Goal: Contribute content

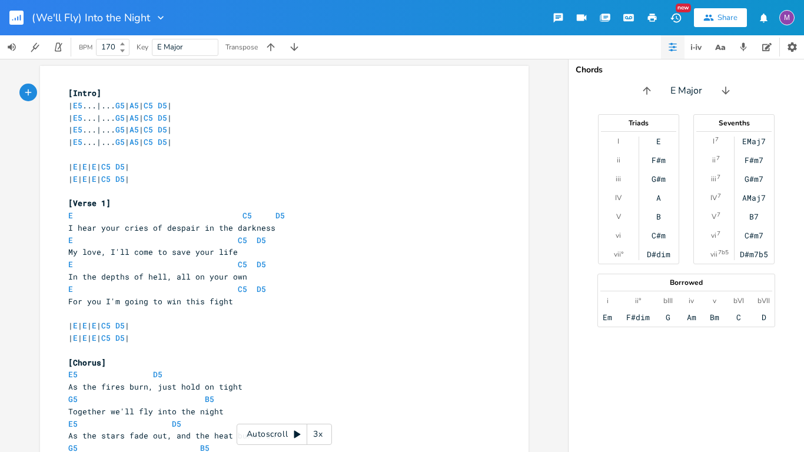
click at [0, 187] on div "xxxxxxxxxx [Intro] | E5 ...|... G5 | A5 | C5 D5 | | E5 ...|... G5 | A5 | C5 D5 …" at bounding box center [284, 255] width 568 height 393
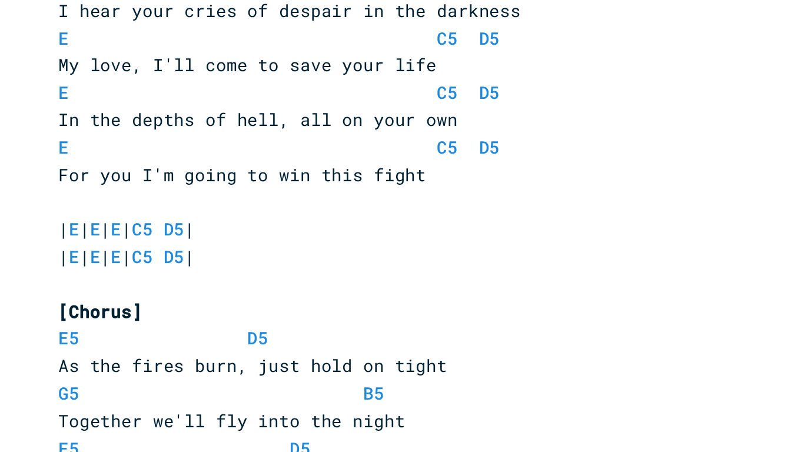
scroll to position [140, 0]
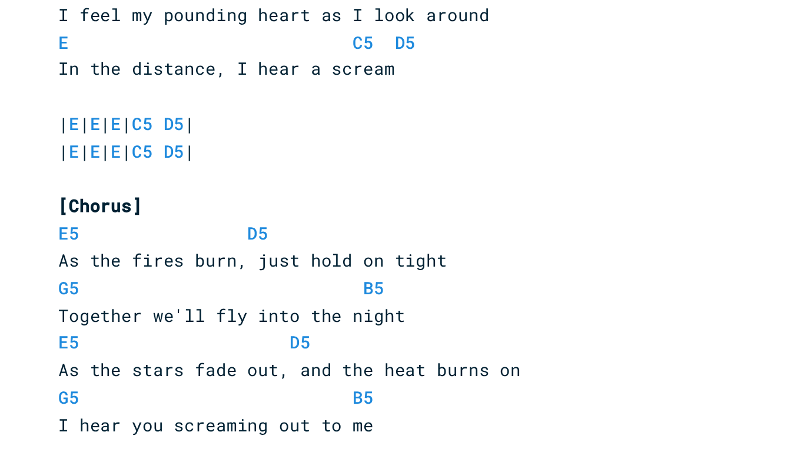
scroll to position [554, 0]
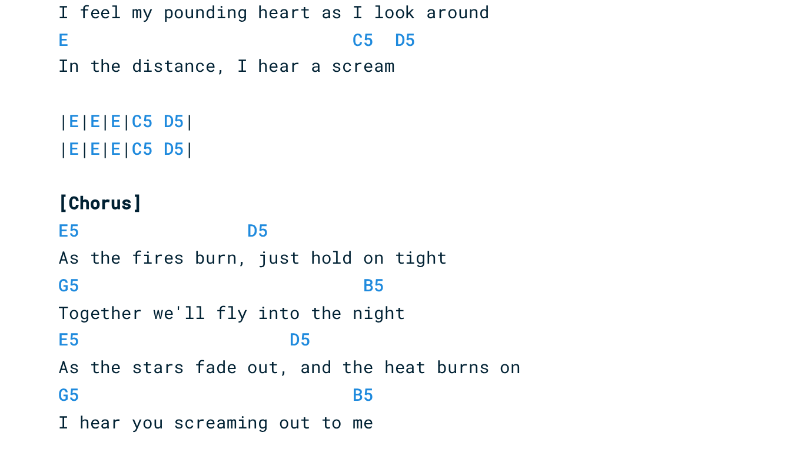
click at [42, 187] on div "xxxxxxxxxx [Intro] | E5 ...|... G5 | A5 | C5 D5 | | E5 ...|... G5 | A5 | C5 D5 …" at bounding box center [284, 155] width 489 height 1287
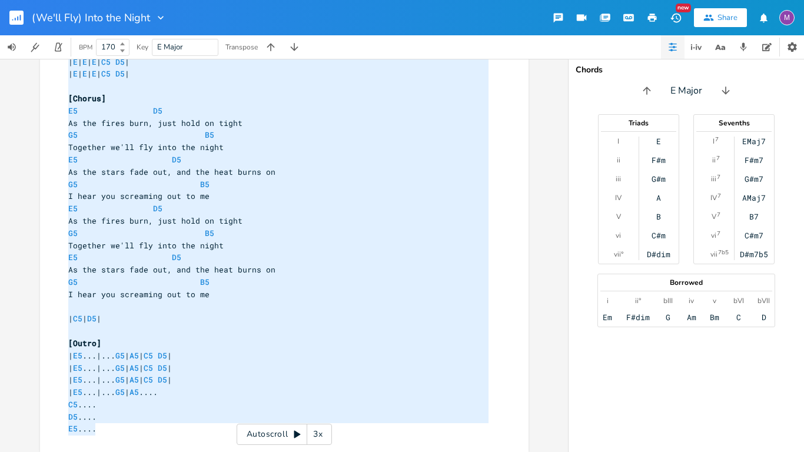
scroll to position [0, 0]
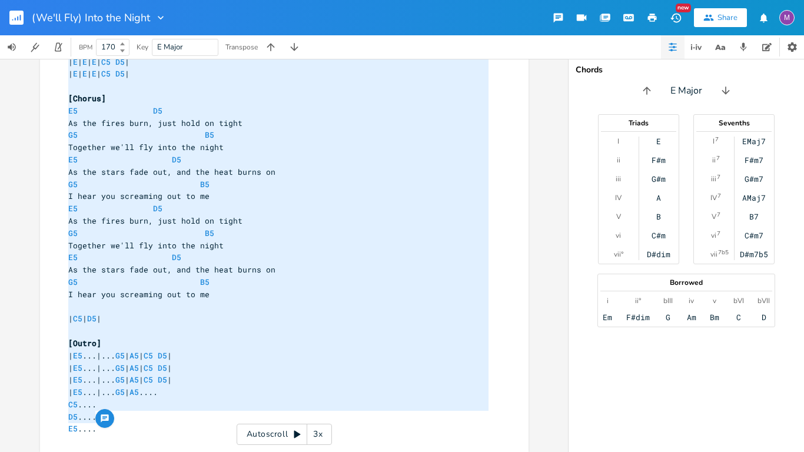
type textarea "[Intro] | E5...|...G5 | A5 | C5 D5 | | E5...|...G5 | A5 | C5 D5 | | E5...|...G5…"
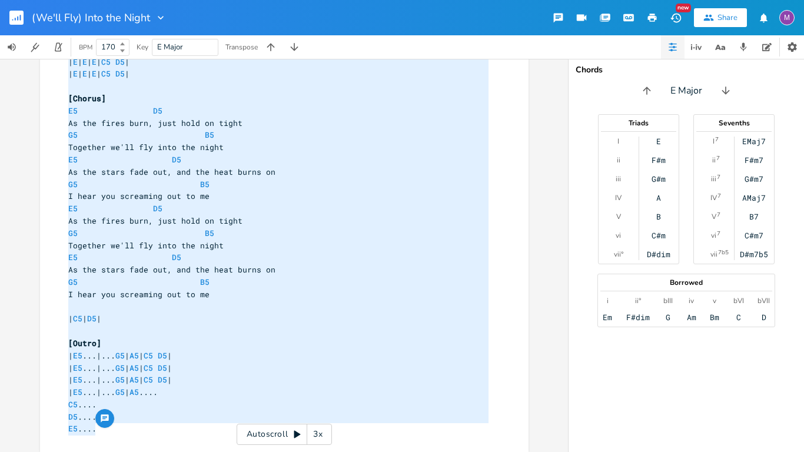
drag, startPoint x: 64, startPoint y: 92, endPoint x: 198, endPoint y: 433, distance: 367.0
click at [0, 217] on div "x [Intro] | E5 ...|... G5 | A5 | C5 D5 | | E5 ...|... G5 | A5 | C5 D5 | | E5 ..…" at bounding box center [284, 255] width 568 height 393
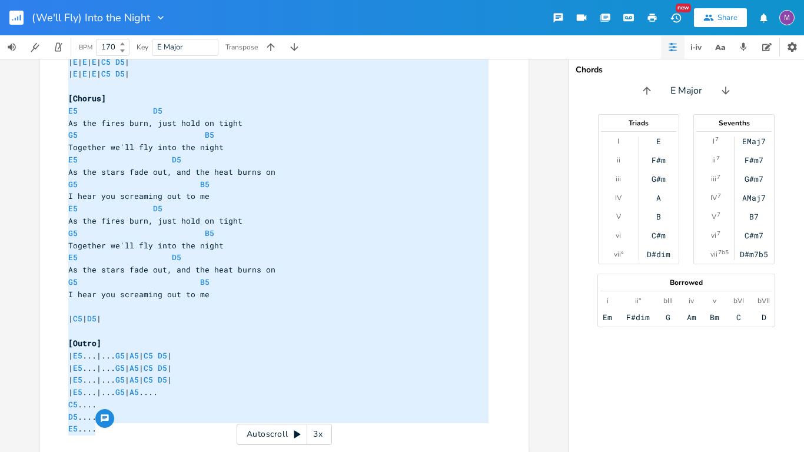
click at [107, 225] on span "As the fires burn, just hold on tight" at bounding box center [155, 221] width 174 height 11
